Goal: Transaction & Acquisition: Book appointment/travel/reservation

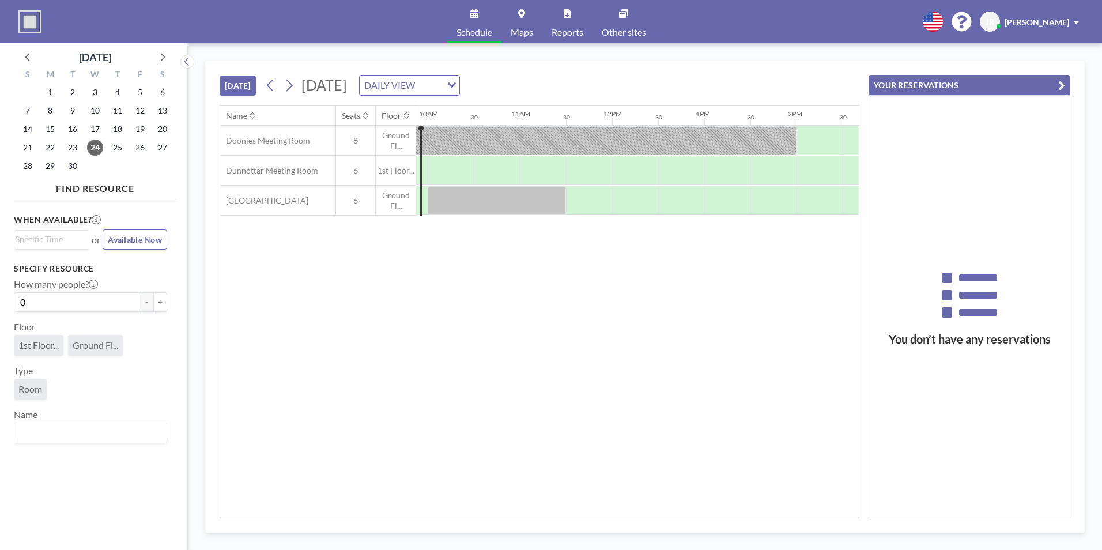
scroll to position [0, 931]
click at [288, 81] on icon at bounding box center [288, 85] width 11 height 17
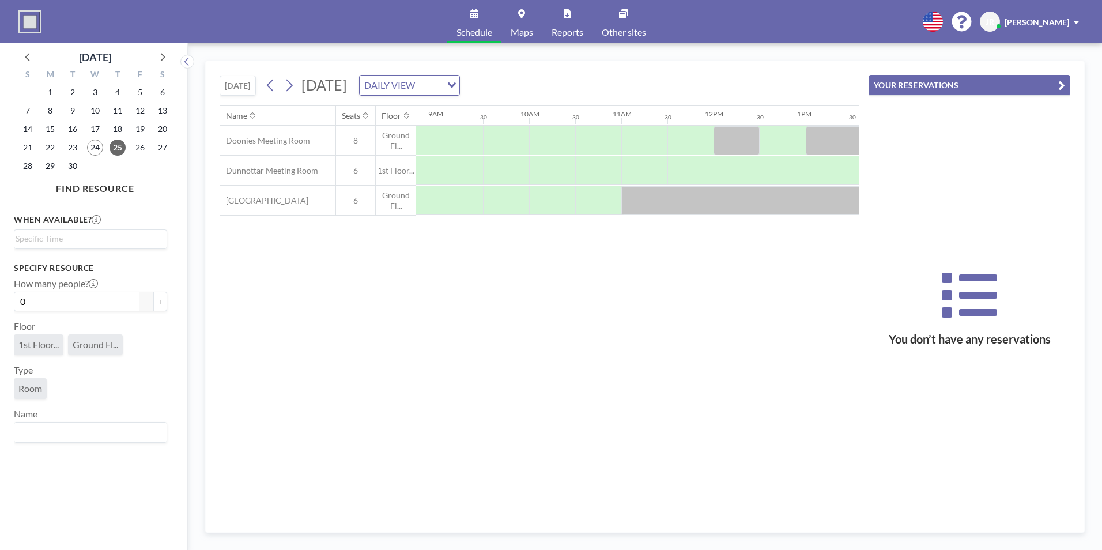
scroll to position [0, 811]
click at [470, 174] on div at bounding box center [457, 170] width 46 height 29
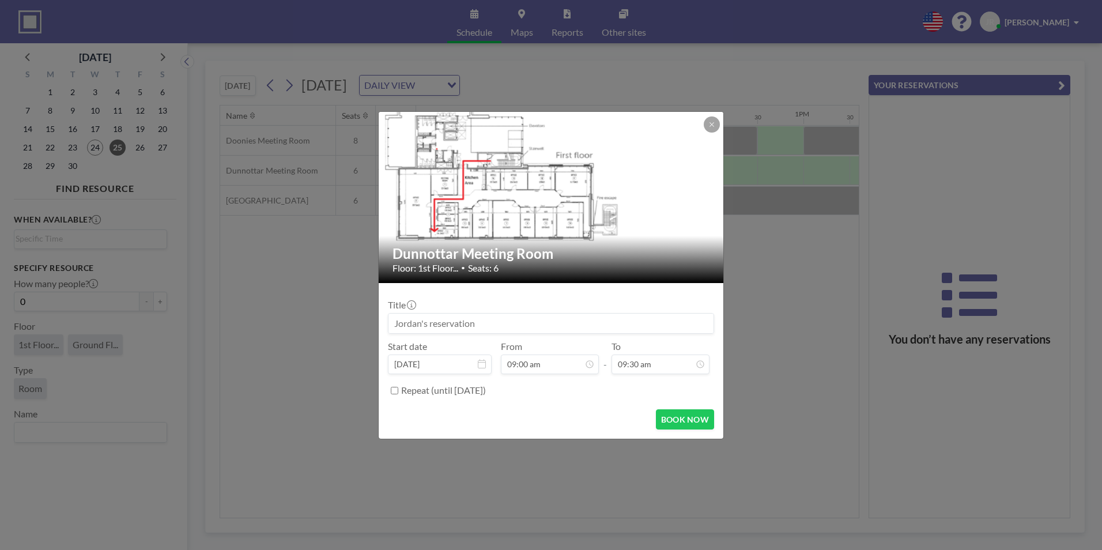
click at [489, 322] on input at bounding box center [550, 323] width 325 height 20
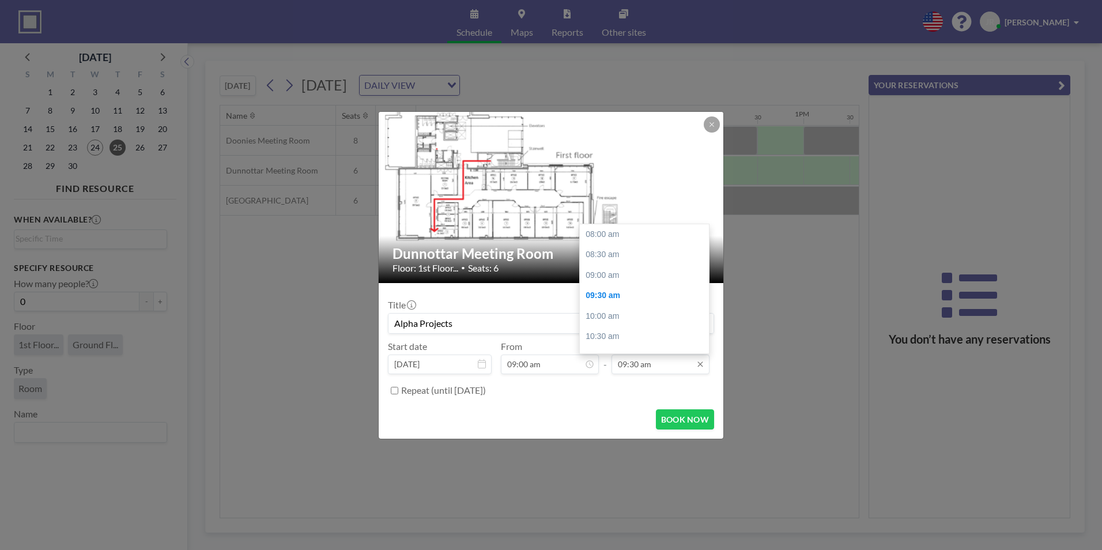
scroll to position [62, 0]
type input "Alpha Projects"
click at [604, 273] on div "10:30 am" at bounding box center [647, 274] width 135 height 21
type input "10:30 am"
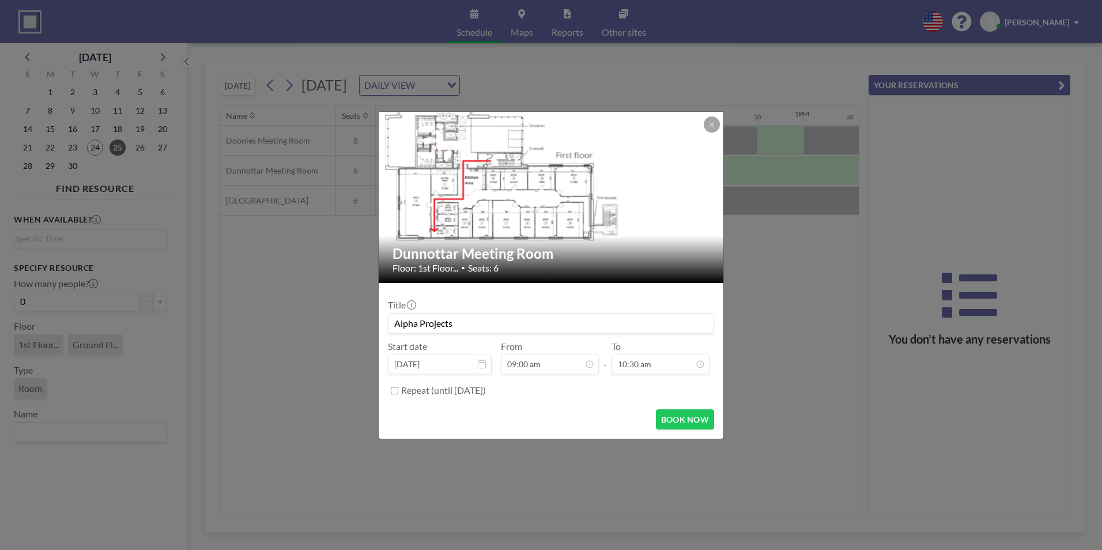
scroll to position [41, 0]
click at [445, 395] on label "Repeat (until [DATE])" at bounding box center [443, 390] width 85 height 12
click at [398, 394] on input "Repeat (until [DATE])" at bounding box center [394, 390] width 7 height 7
checkbox input "true"
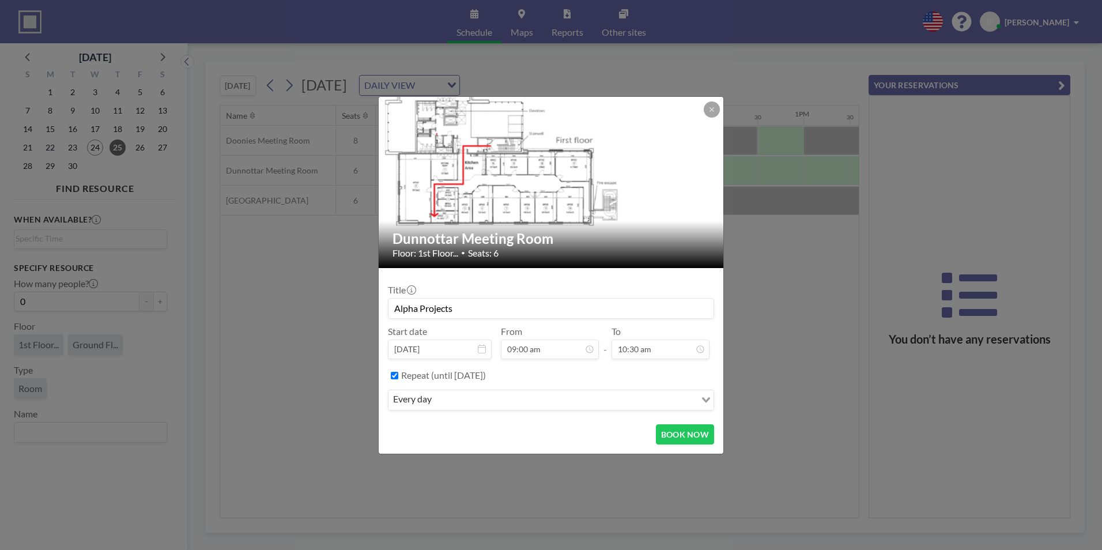
click at [453, 401] on input "Search for option" at bounding box center [564, 399] width 259 height 15
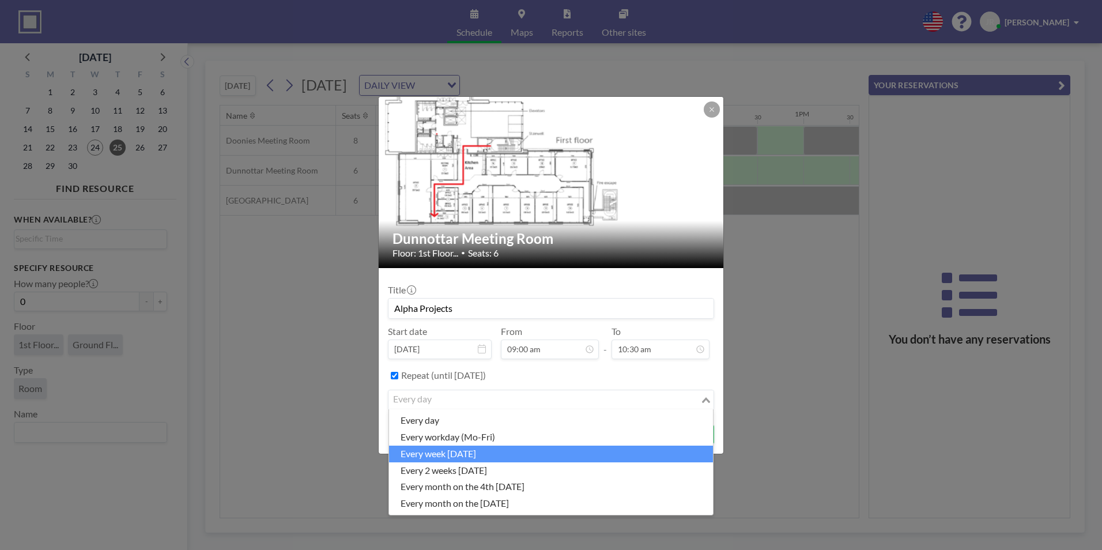
click at [459, 456] on li "every week [DATE]" at bounding box center [551, 453] width 324 height 17
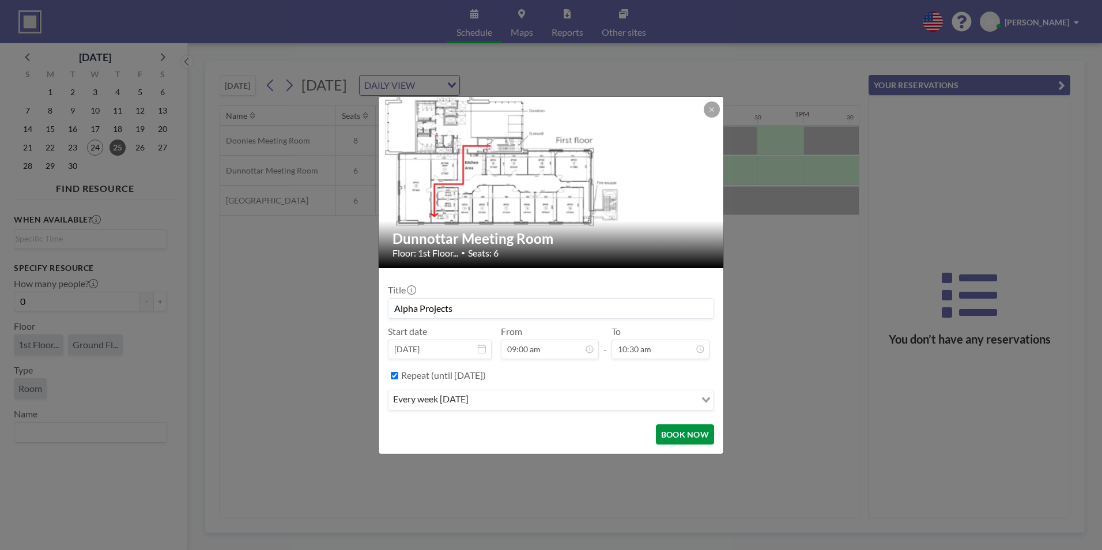
click at [671, 433] on button "BOOK NOW" at bounding box center [685, 434] width 58 height 20
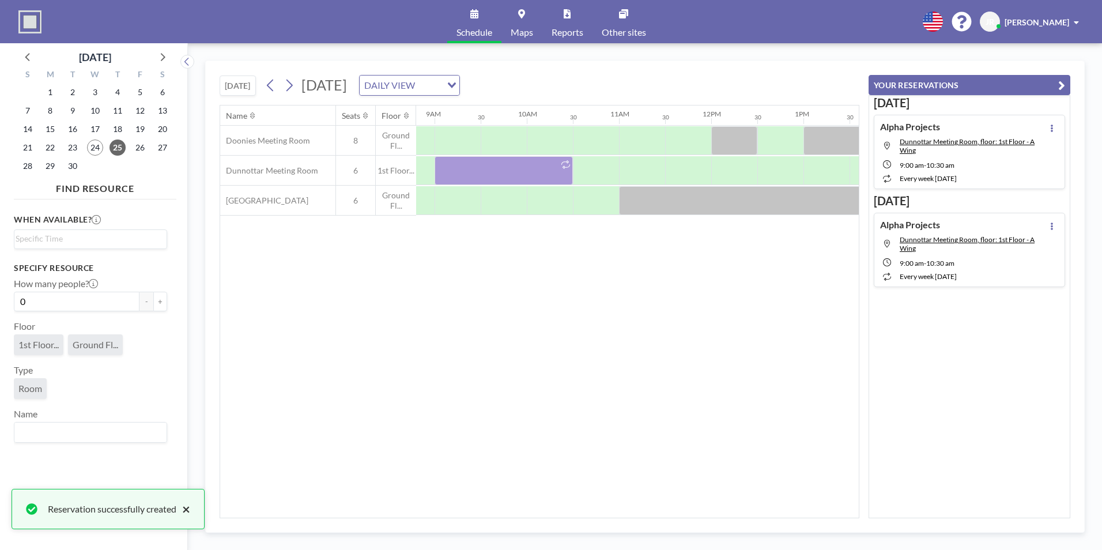
click at [190, 509] on button "×" at bounding box center [183, 509] width 14 height 14
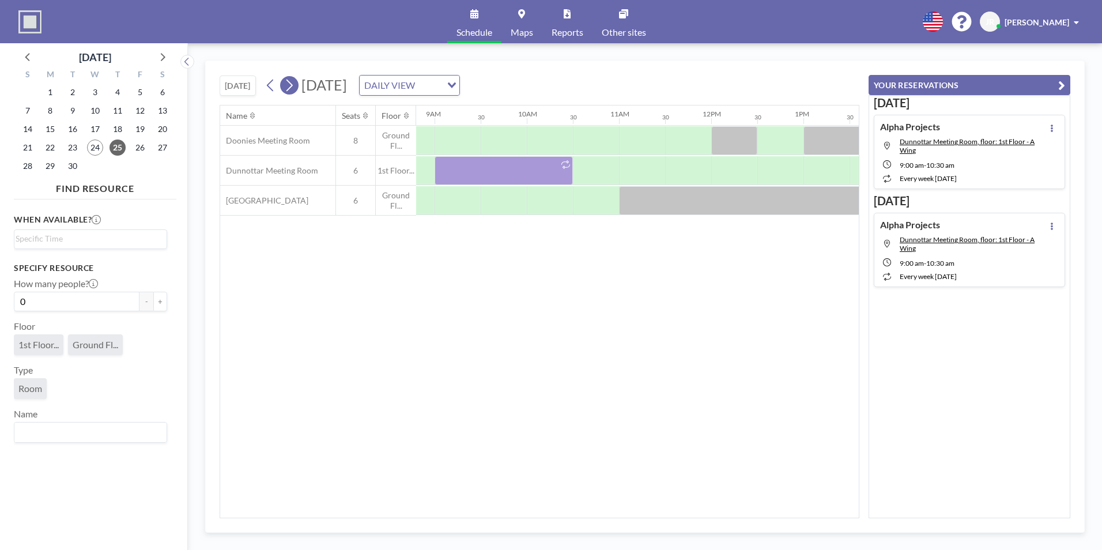
click at [291, 91] on icon at bounding box center [288, 85] width 11 height 17
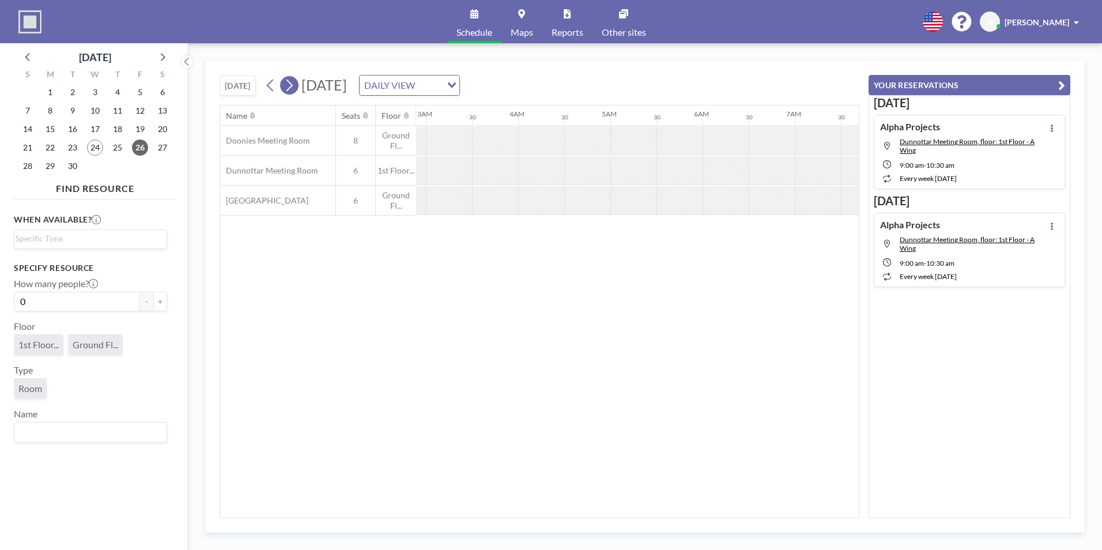
scroll to position [0, 622]
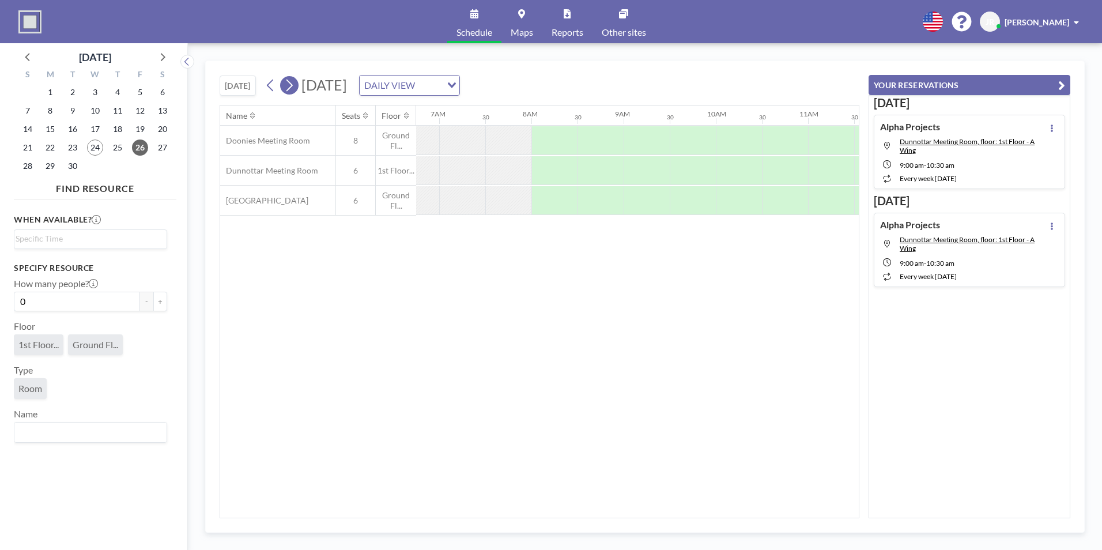
click at [291, 91] on icon at bounding box center [288, 85] width 11 height 17
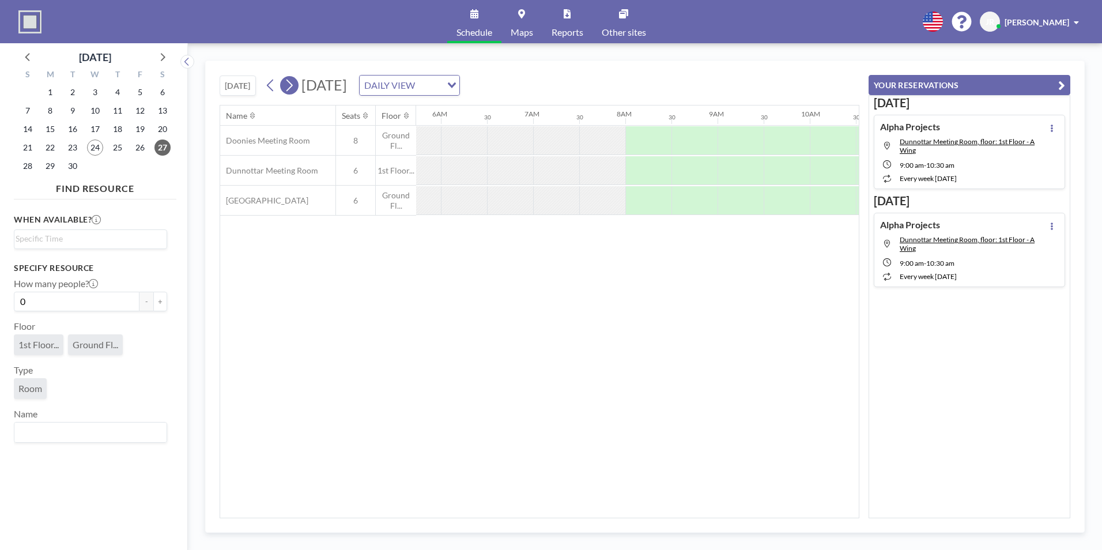
scroll to position [0, 691]
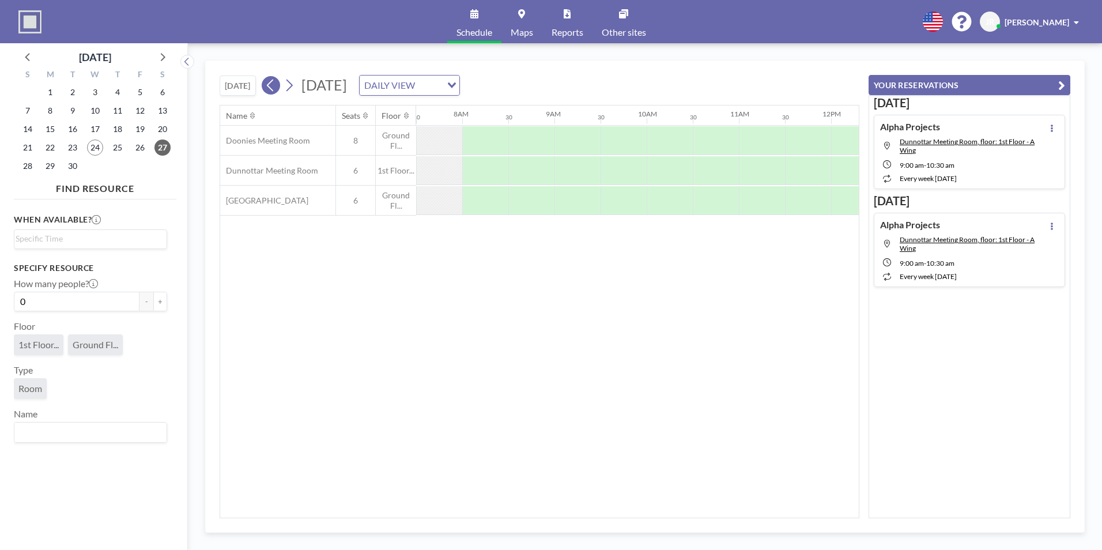
click at [272, 86] on icon at bounding box center [270, 85] width 11 height 17
click at [273, 87] on icon at bounding box center [270, 85] width 11 height 17
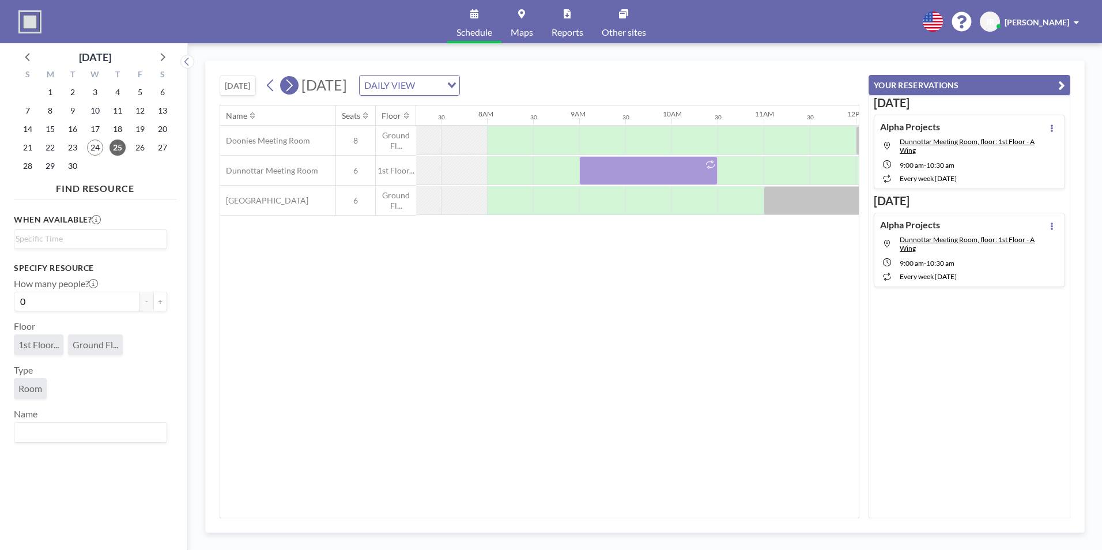
click at [293, 87] on icon at bounding box center [289, 86] width 6 height 12
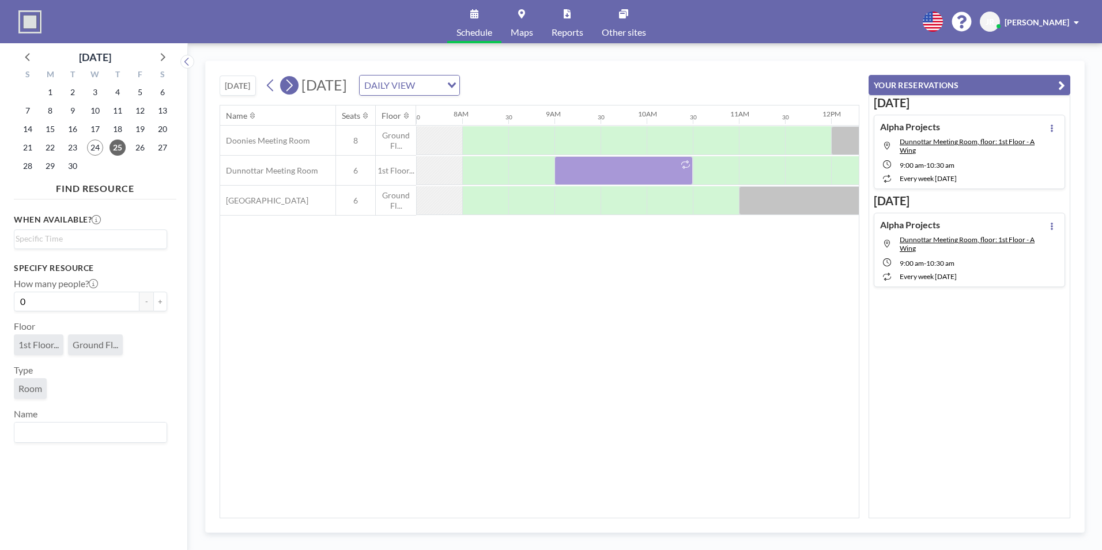
click at [293, 87] on icon at bounding box center [289, 86] width 6 height 12
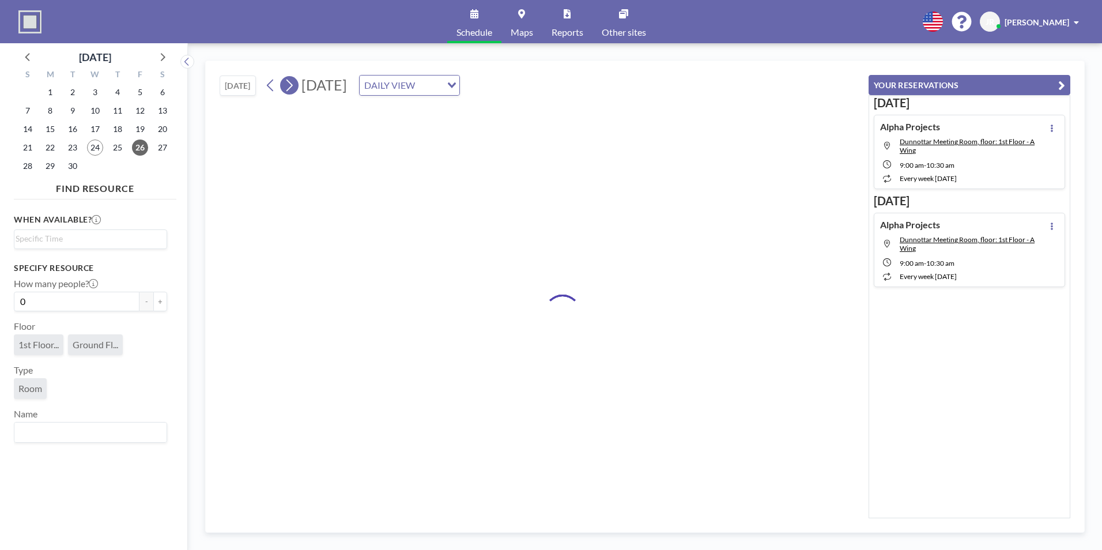
click at [293, 87] on icon at bounding box center [289, 86] width 6 height 12
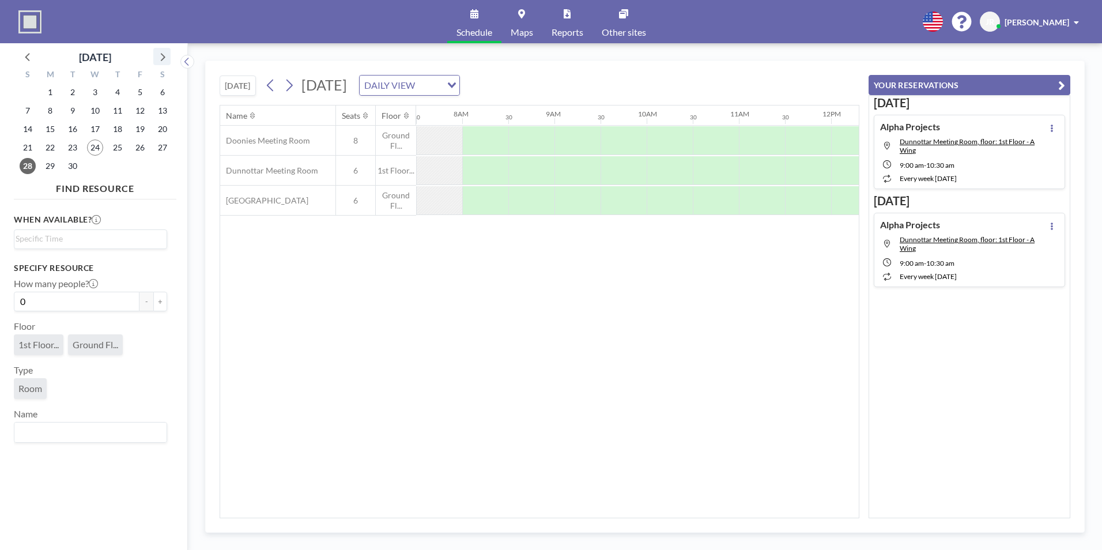
click at [164, 57] on icon at bounding box center [163, 57] width 5 height 8
click at [119, 130] on span "16" at bounding box center [117, 129] width 16 height 16
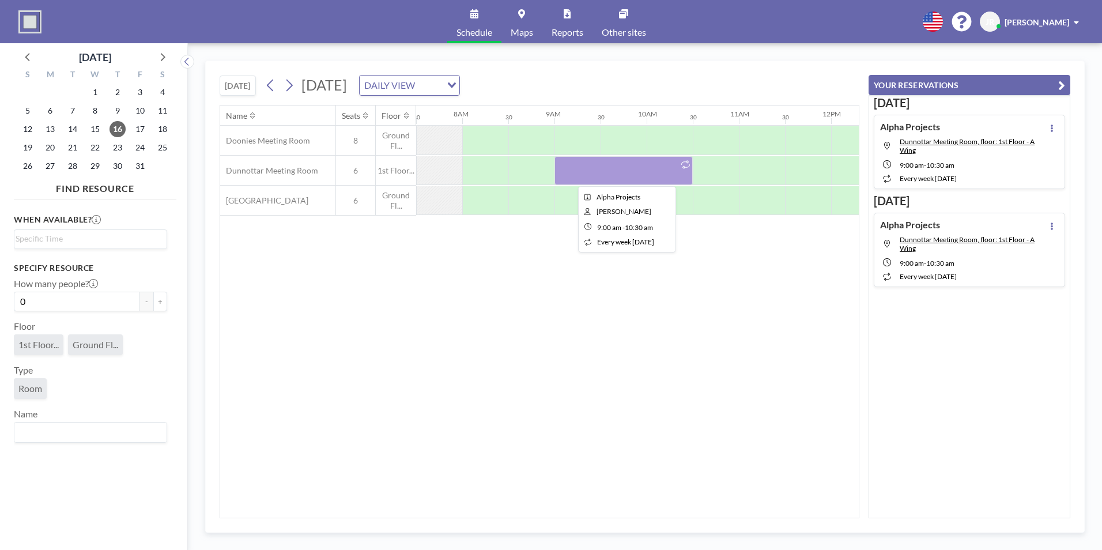
click at [586, 167] on div at bounding box center [623, 170] width 138 height 29
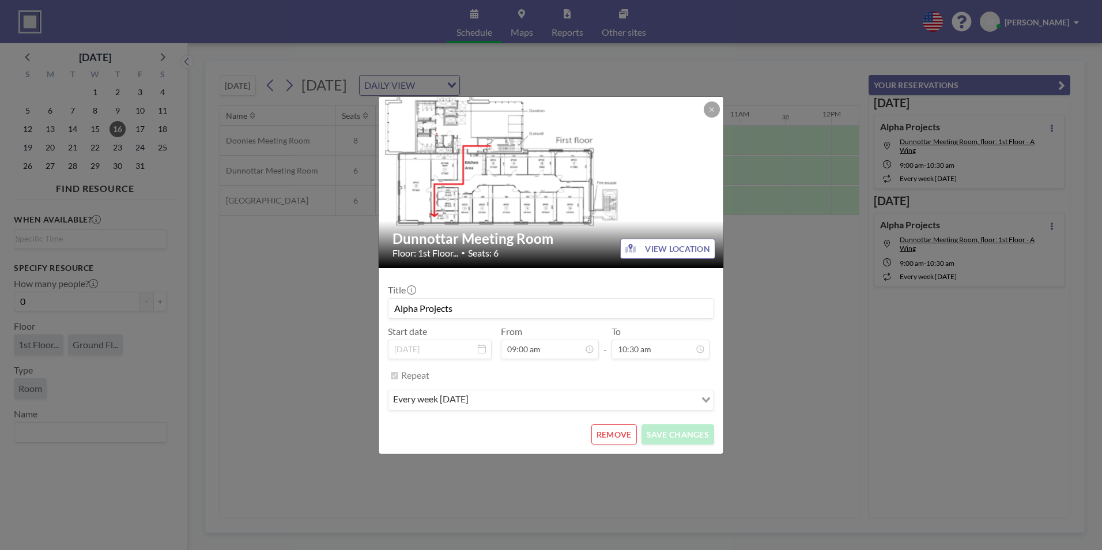
scroll to position [103, 0]
click at [614, 434] on button "REMOVE" at bounding box center [614, 434] width 46 height 20
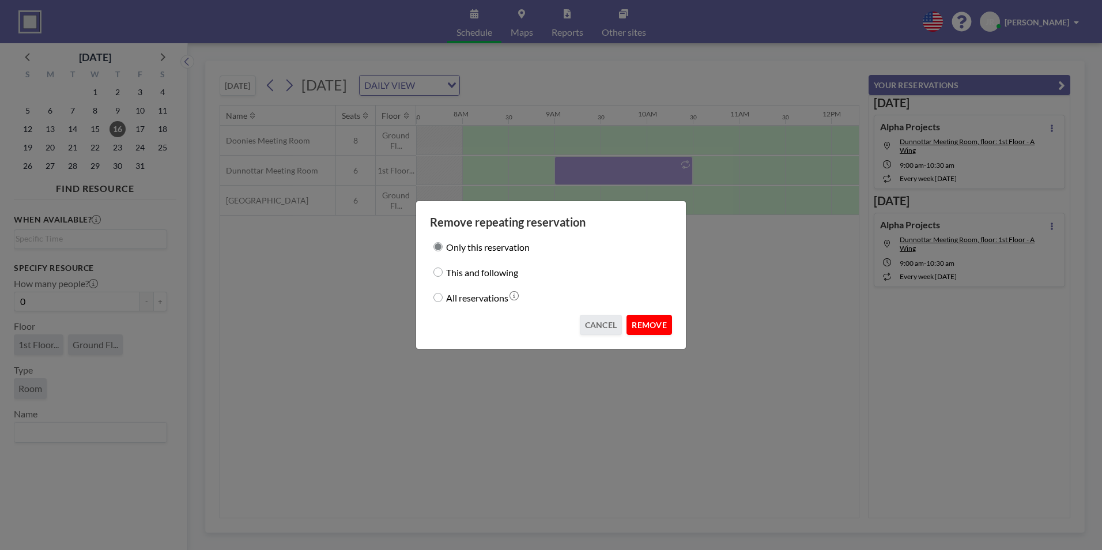
click at [663, 327] on button "REMOVE" at bounding box center [649, 325] width 46 height 20
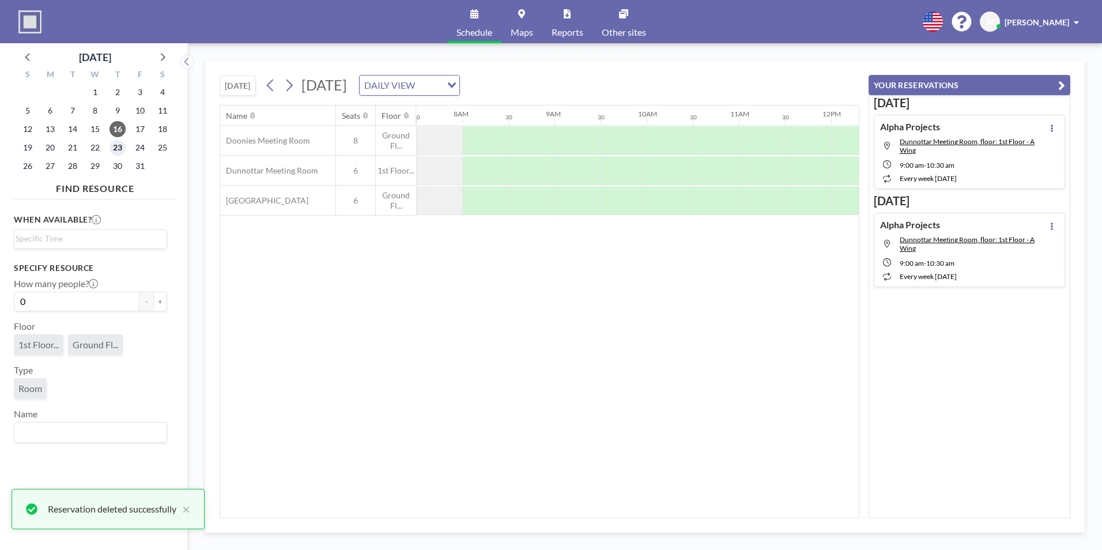
click at [120, 141] on span "23" at bounding box center [117, 147] width 16 height 16
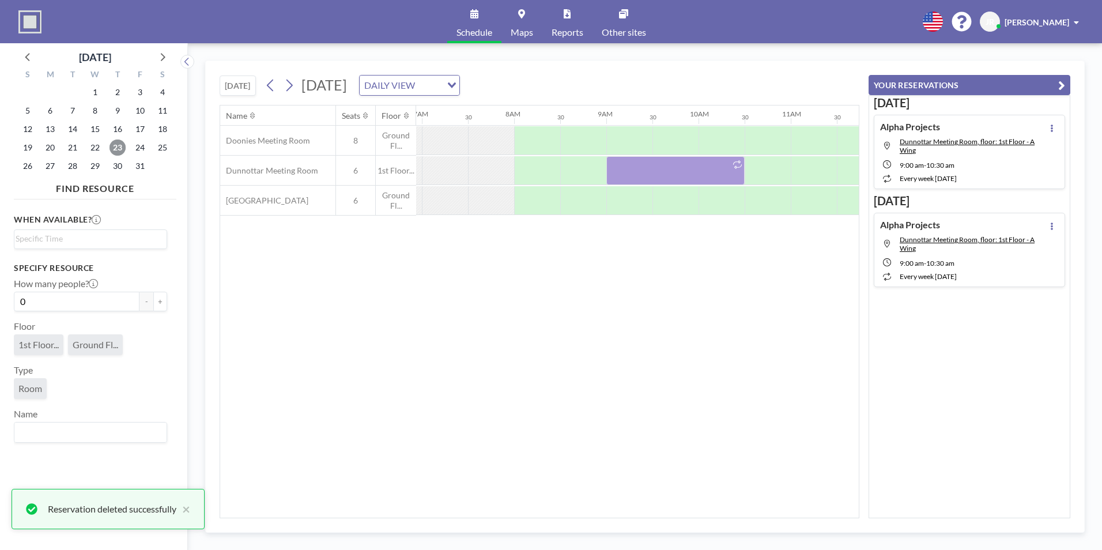
scroll to position [0, 691]
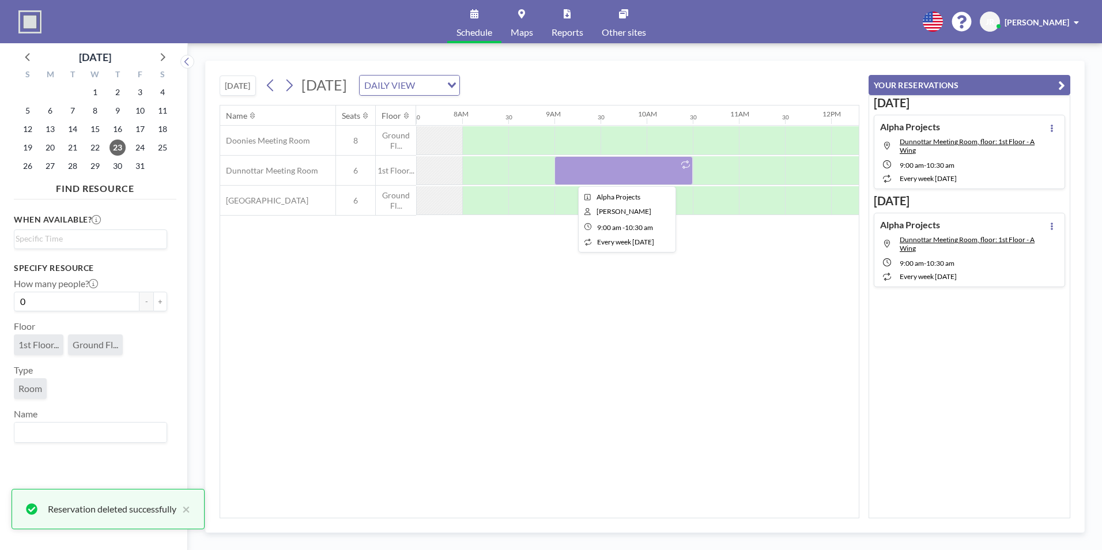
click at [630, 175] on div at bounding box center [623, 170] width 138 height 29
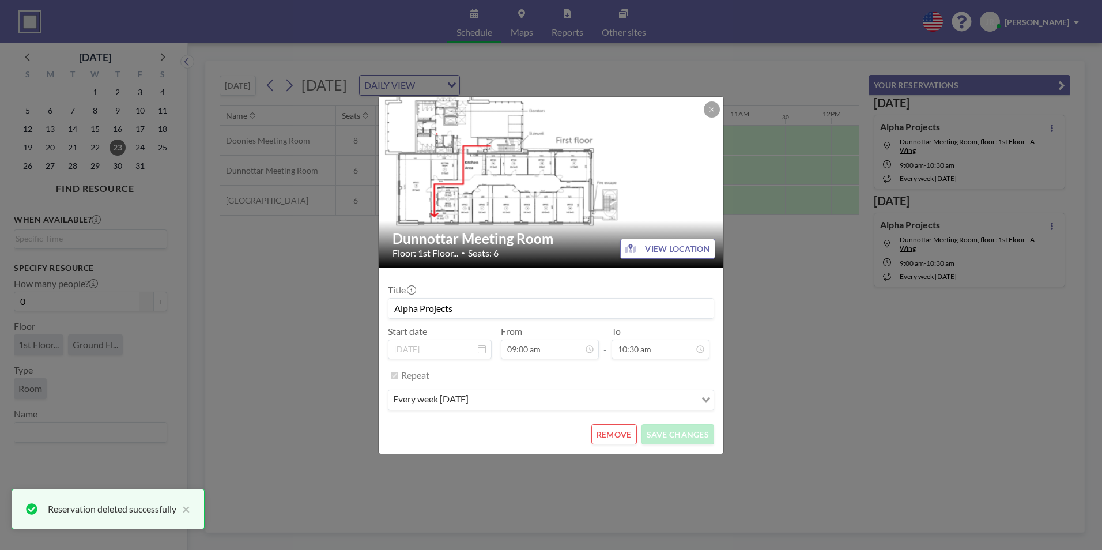
scroll to position [103, 0]
click at [623, 437] on button "REMOVE" at bounding box center [614, 434] width 46 height 20
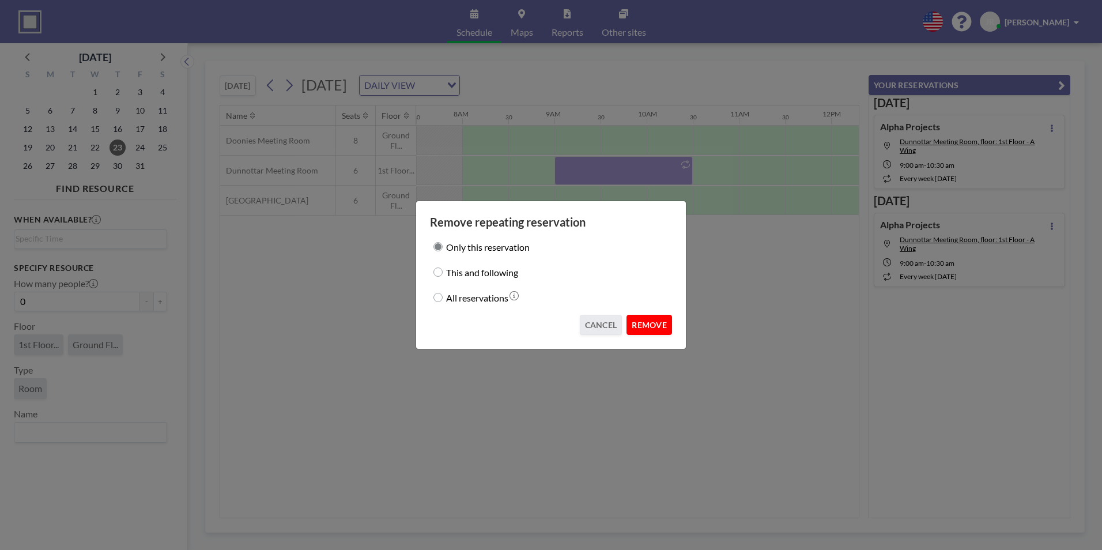
click at [638, 324] on button "REMOVE" at bounding box center [649, 325] width 46 height 20
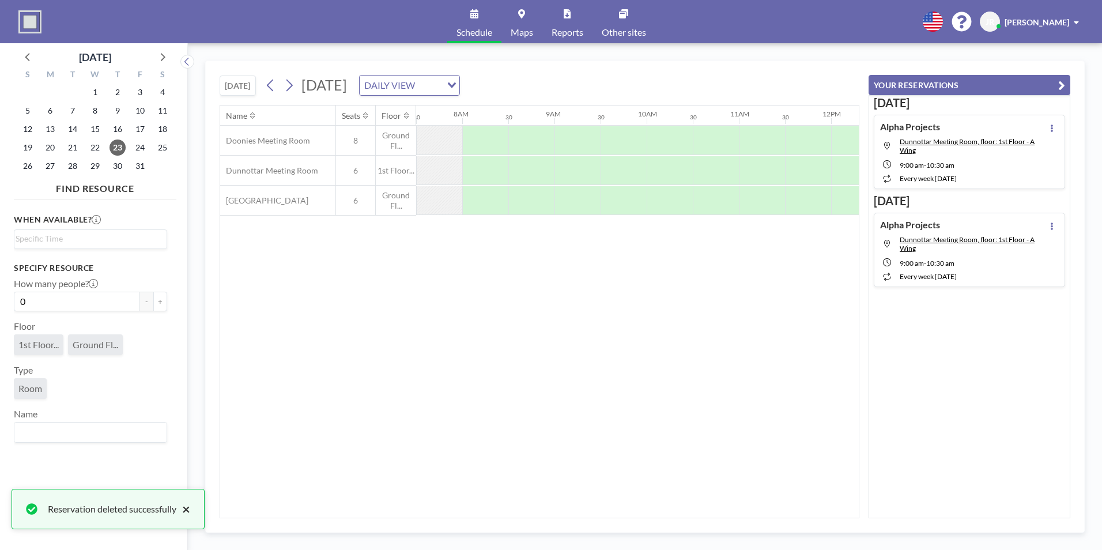
click at [190, 513] on button "×" at bounding box center [183, 509] width 14 height 14
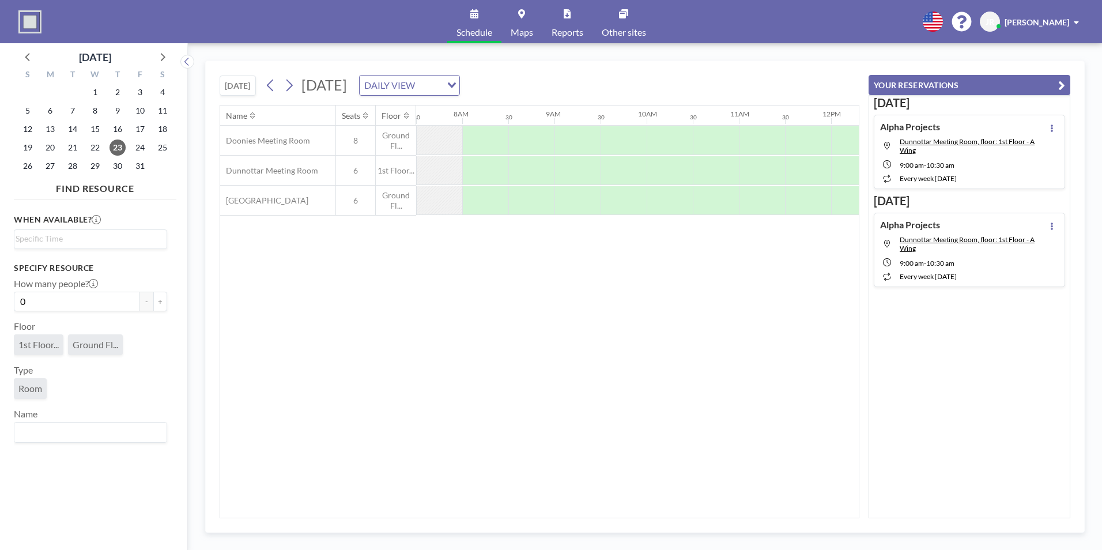
click at [404, 346] on div "Name Seats Floor 12AM 30 1AM 30 2AM 30 3AM 30 4AM 30 5AM 30 6AM 30 7AM 30 8AM 3…" at bounding box center [539, 311] width 638 height 412
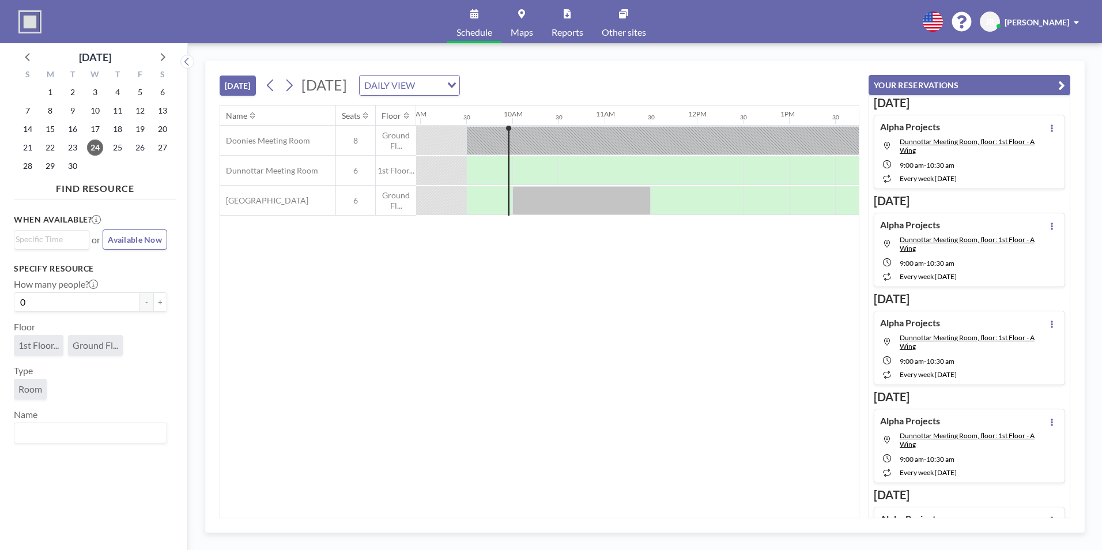
scroll to position [0, 830]
click at [292, 85] on icon at bounding box center [288, 85] width 11 height 17
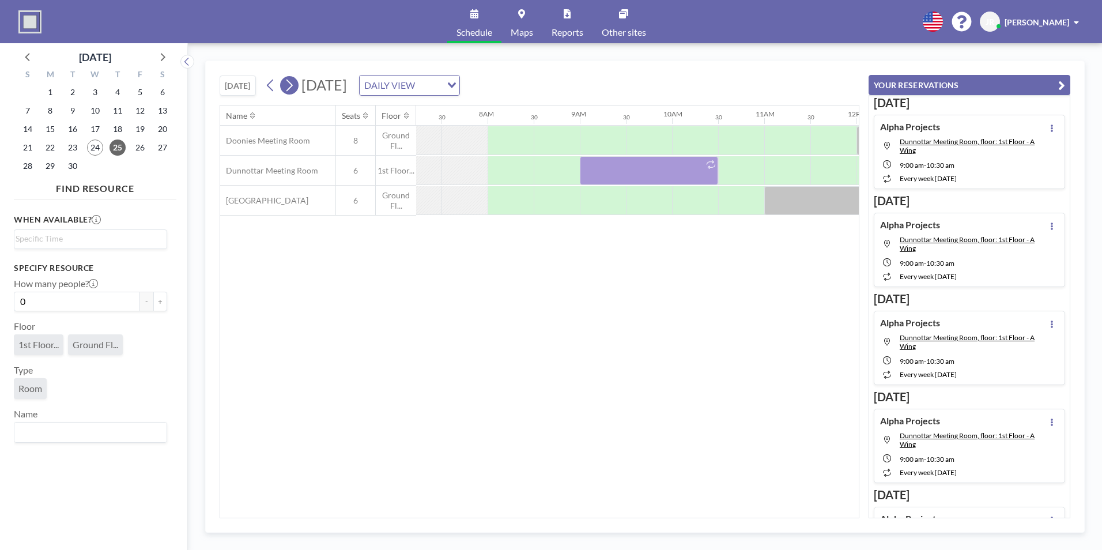
scroll to position [0, 738]
